Goal: Contribute content: Contribute content

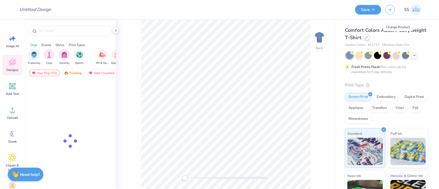
click at [368, 38] on icon at bounding box center [366, 37] width 3 height 3
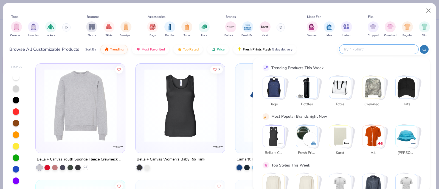
click at [381, 49] on input "text" at bounding box center [379, 49] width 72 height 6
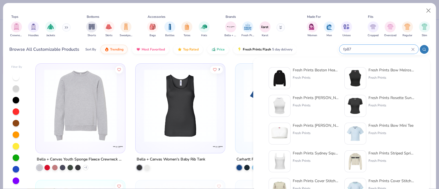
type input "fp87"
click at [313, 69] on div "Fresh Prints Boston Heavyweight Hoodie" at bounding box center [316, 70] width 46 height 6
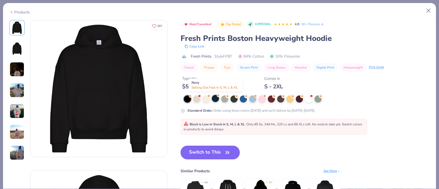
click at [215, 102] on div at bounding box center [215, 98] width 7 height 7
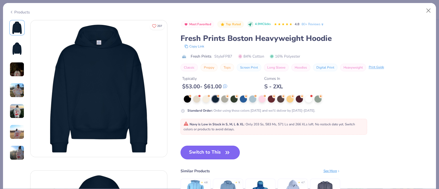
click at [212, 154] on button "Switch to This" at bounding box center [211, 153] width 60 height 14
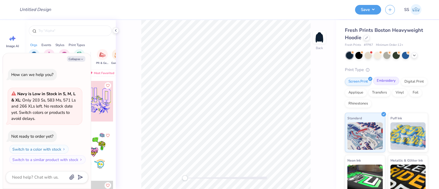
click at [381, 83] on div "Embroidery" at bounding box center [386, 81] width 26 height 8
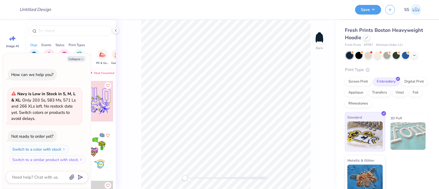
click at [362, 128] on img at bounding box center [364, 135] width 35 height 27
click at [80, 57] on button "Collapse" at bounding box center [76, 59] width 18 height 6
type textarea "x"
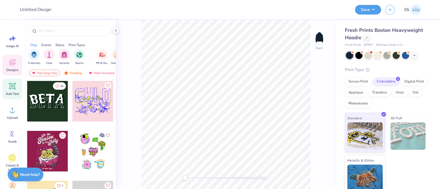
click at [10, 89] on icon at bounding box center [12, 86] width 8 height 8
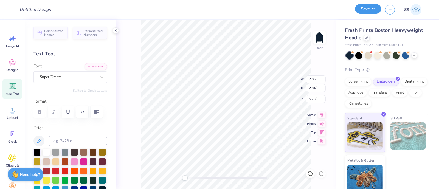
click at [367, 9] on button "Save" at bounding box center [368, 9] width 26 height 10
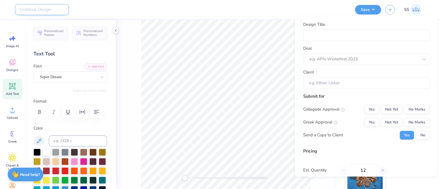
click at [32, 11] on input "Design Title" at bounding box center [42, 9] width 54 height 11
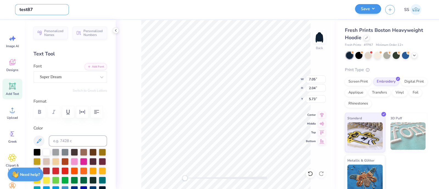
type input "test87"
click at [368, 12] on button "Save" at bounding box center [368, 9] width 26 height 10
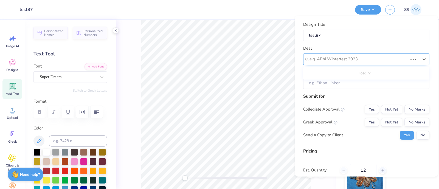
click at [338, 60] on div at bounding box center [359, 58] width 98 height 7
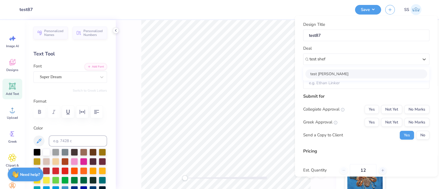
click at [331, 73] on div "test [PERSON_NAME]" at bounding box center [366, 73] width 122 height 9
type input "test shef"
type input "Test Shef"
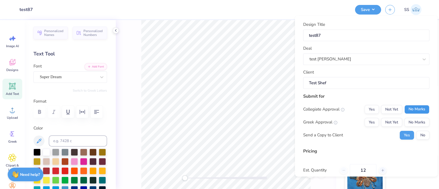
click at [409, 111] on button "No Marks" at bounding box center [416, 109] width 25 height 9
click at [409, 123] on button "No Marks" at bounding box center [416, 122] width 25 height 9
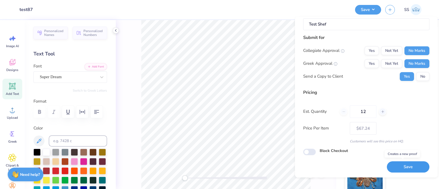
click at [403, 164] on button "Save" at bounding box center [408, 166] width 43 height 11
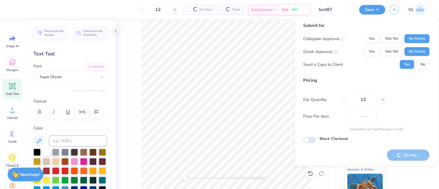
type input "$67.24"
